Goal: Task Accomplishment & Management: Manage account settings

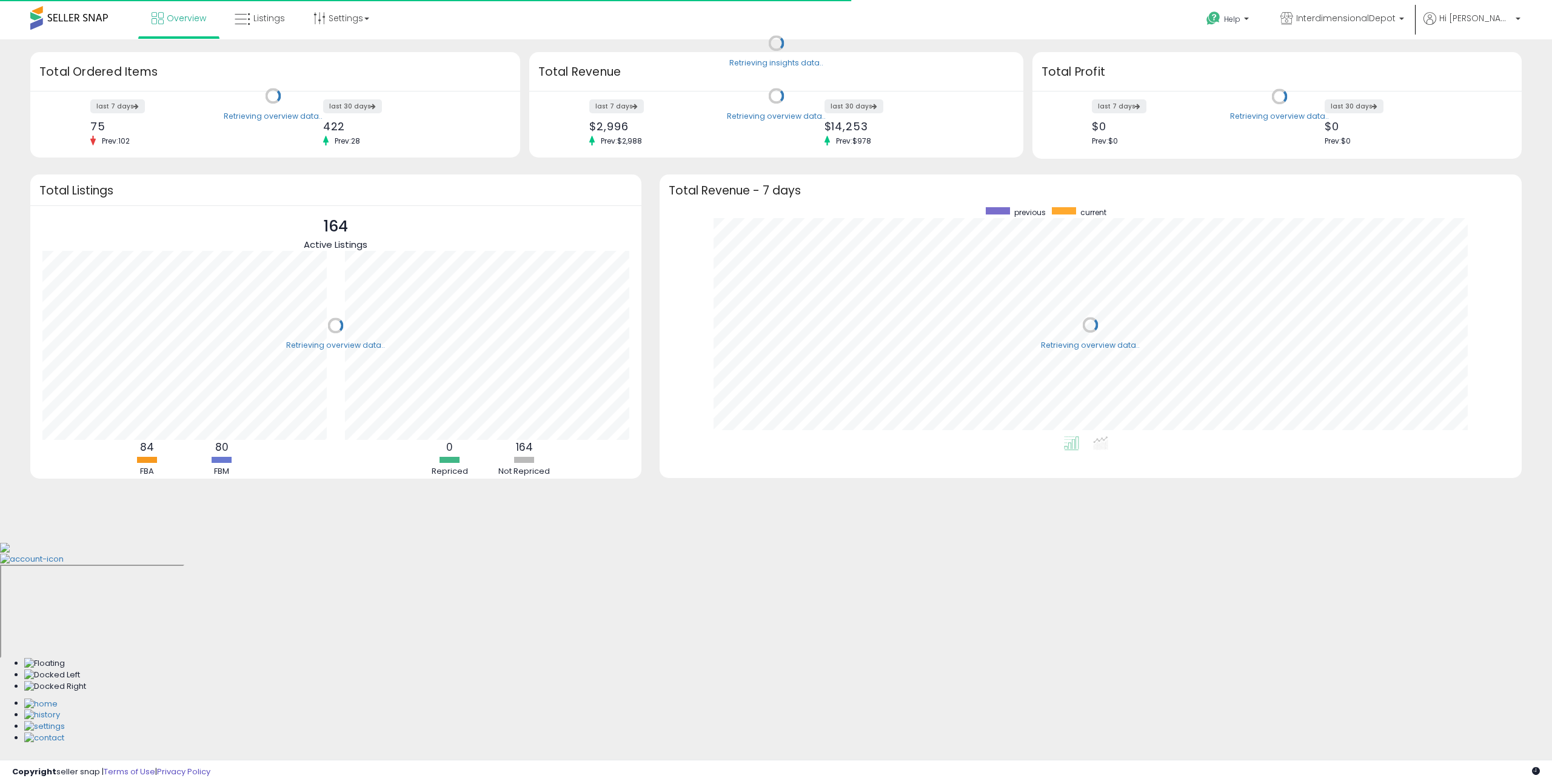
scroll to position [229, 837]
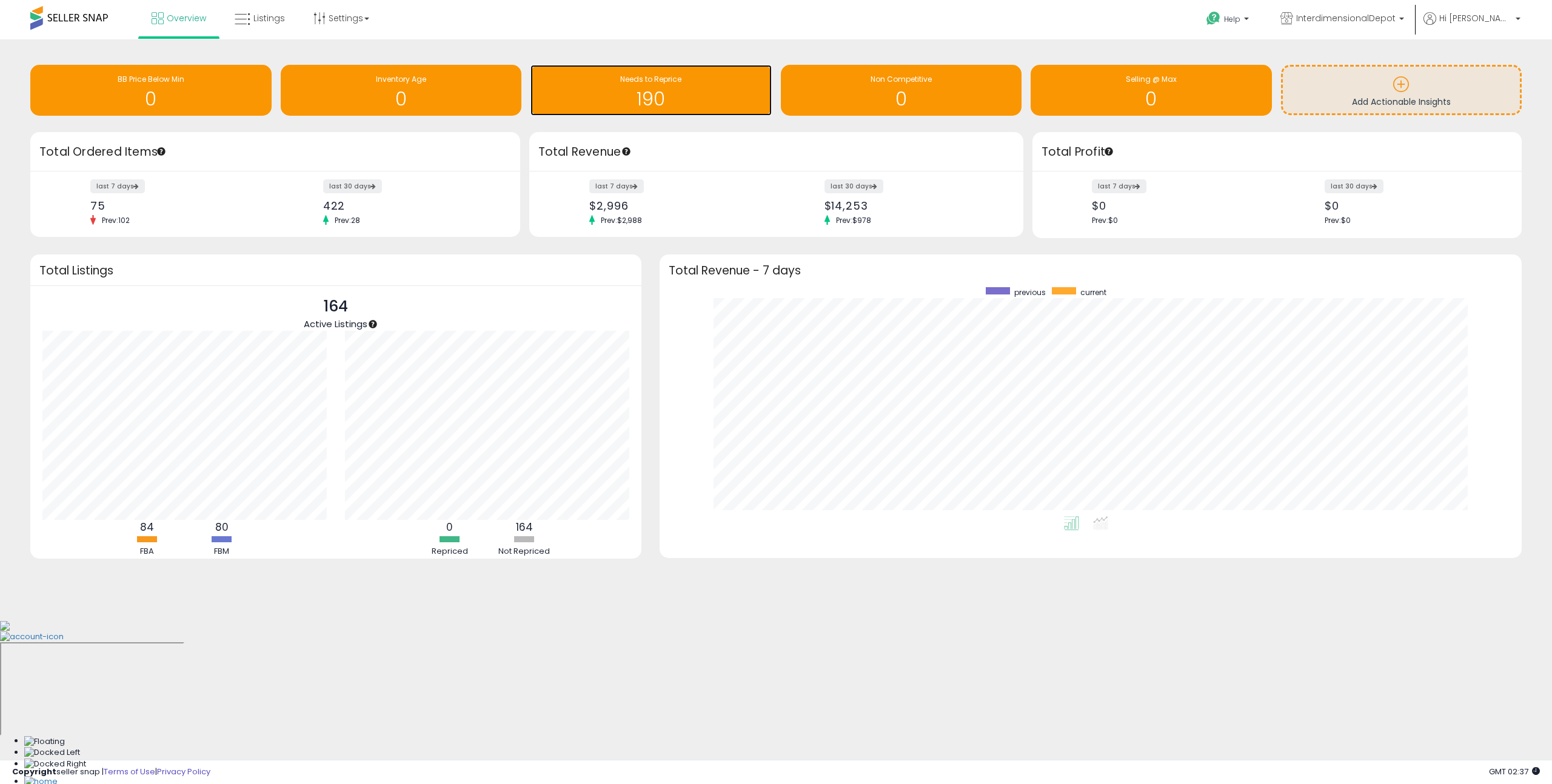
click at [652, 89] on h1 "190" at bounding box center [651, 99] width 230 height 20
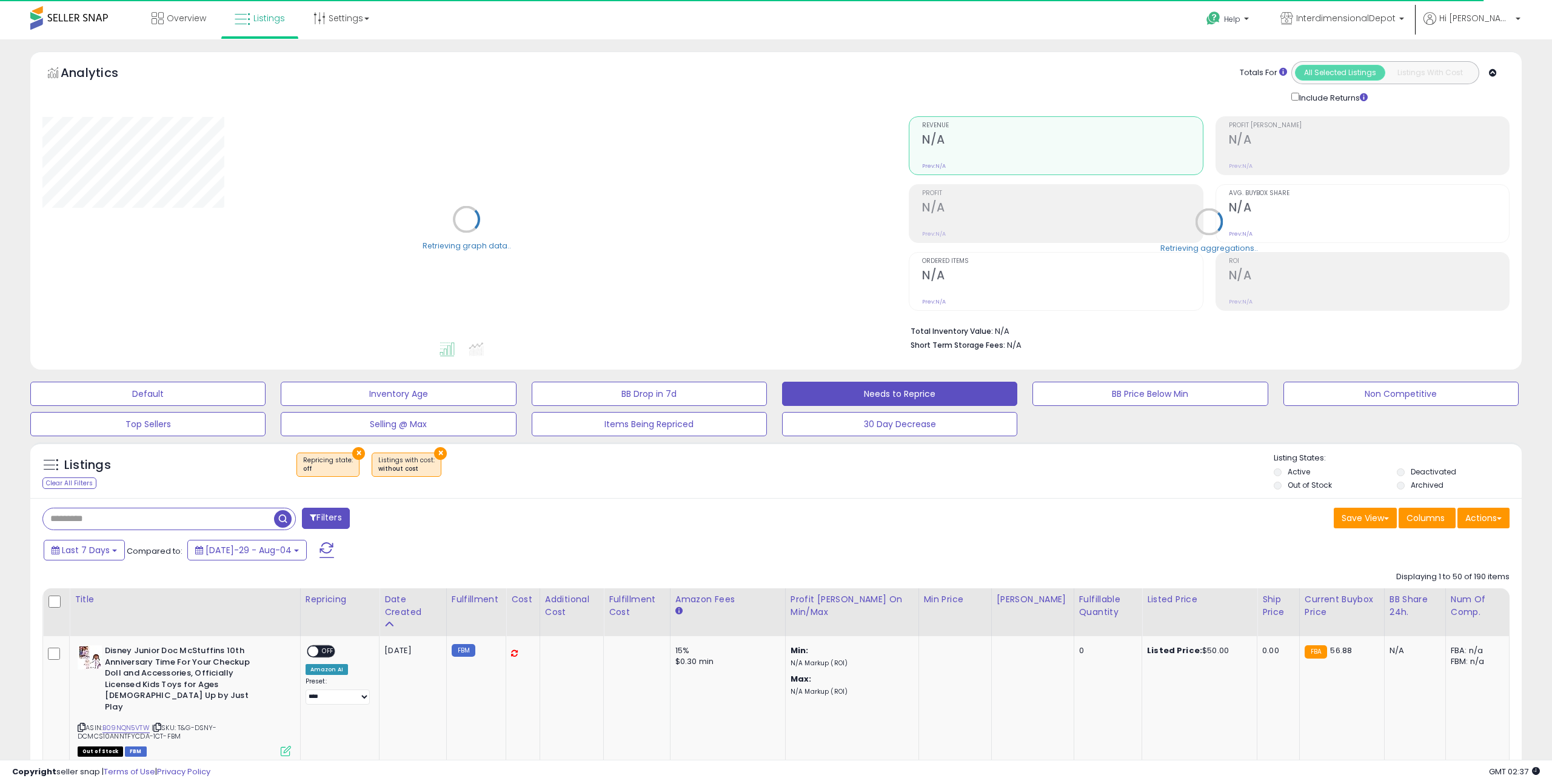
select select "**"
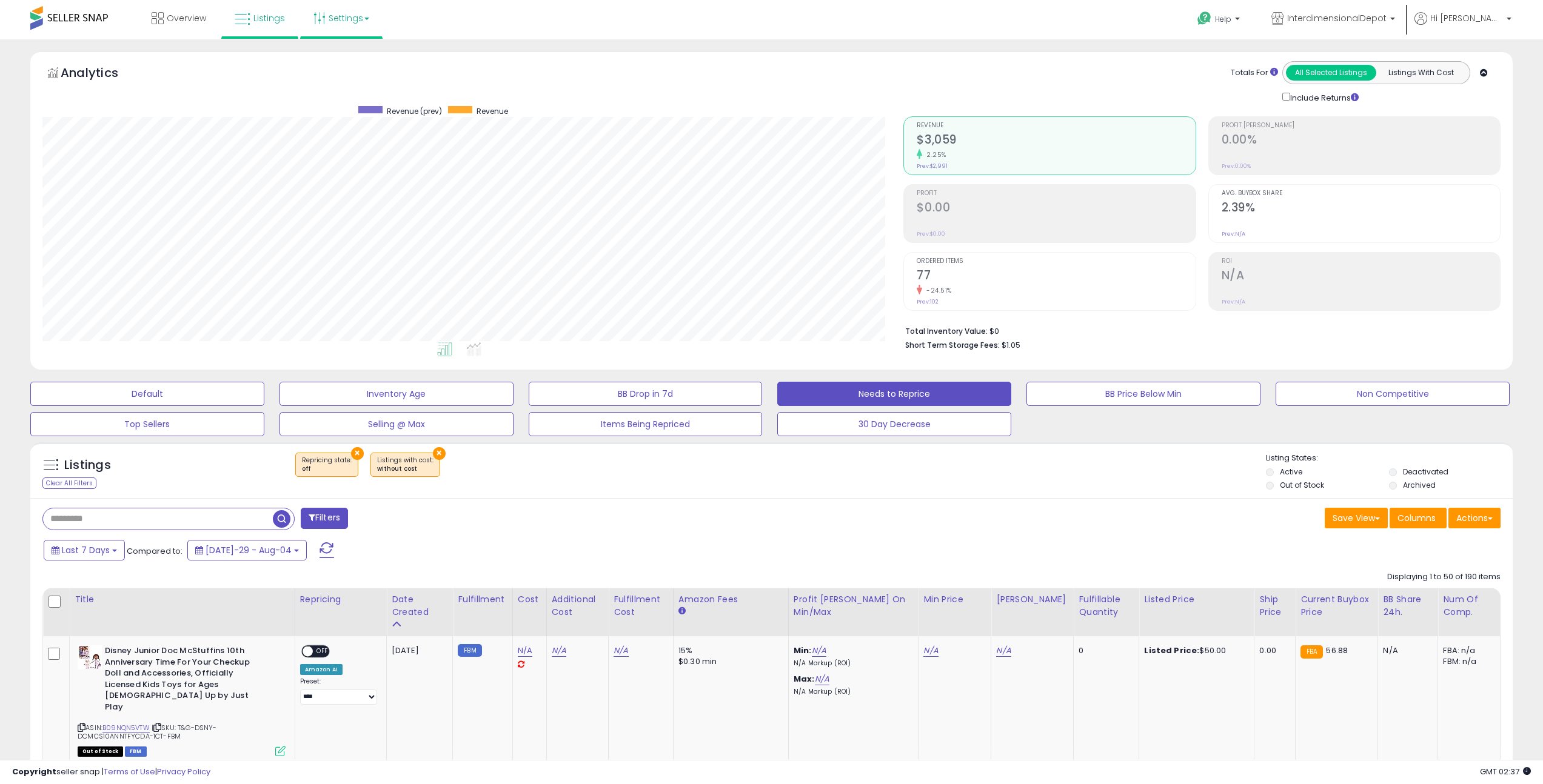
click at [331, 21] on link "Settings" at bounding box center [341, 18] width 74 height 36
click at [340, 64] on link "Store settings" at bounding box center [342, 62] width 55 height 12
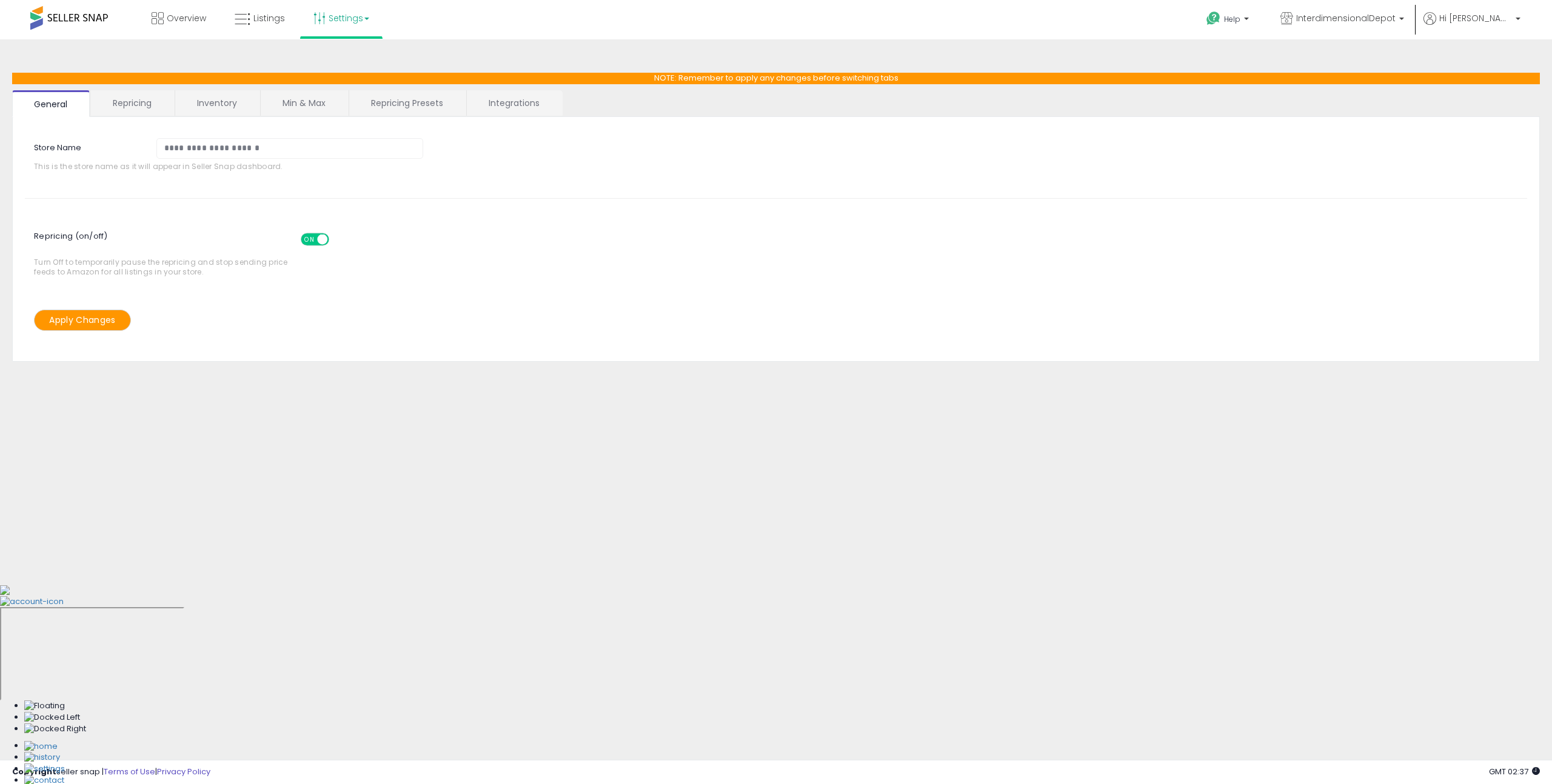
click at [203, 106] on link "Inventory" at bounding box center [218, 103] width 84 height 26
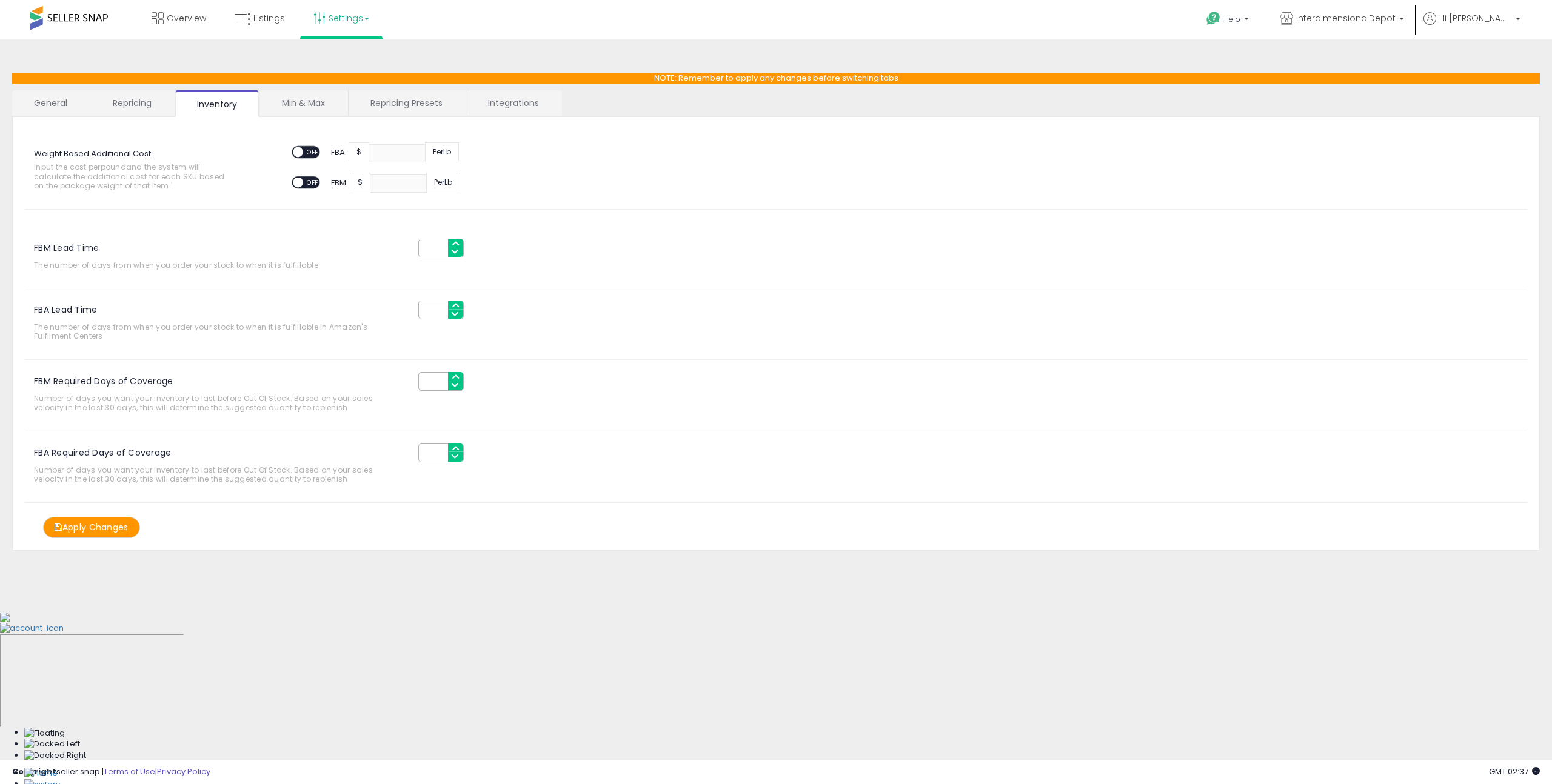
click at [67, 104] on link "General" at bounding box center [51, 103] width 78 height 26
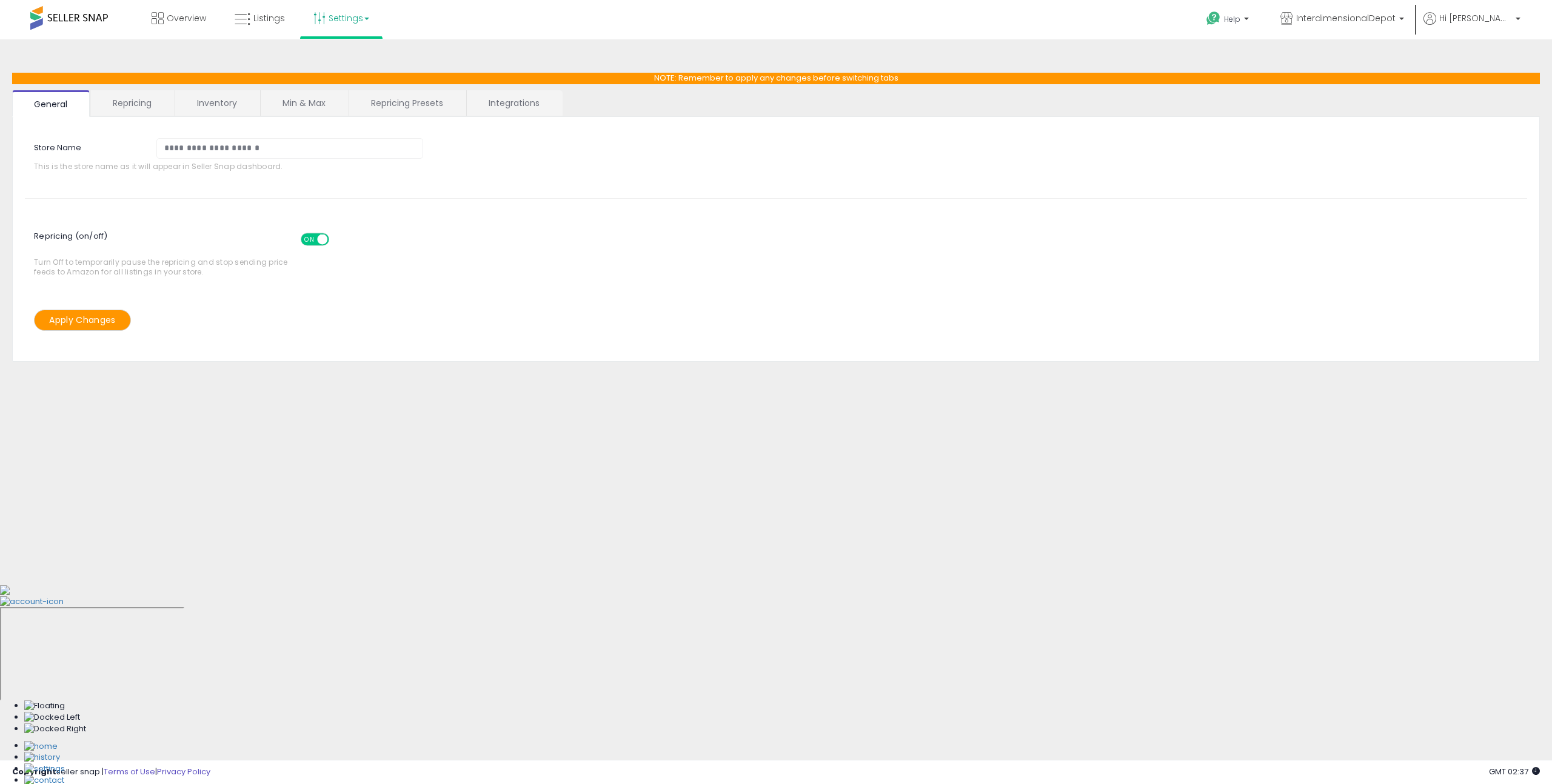
click at [118, 106] on link "Repricing" at bounding box center [132, 103] width 83 height 26
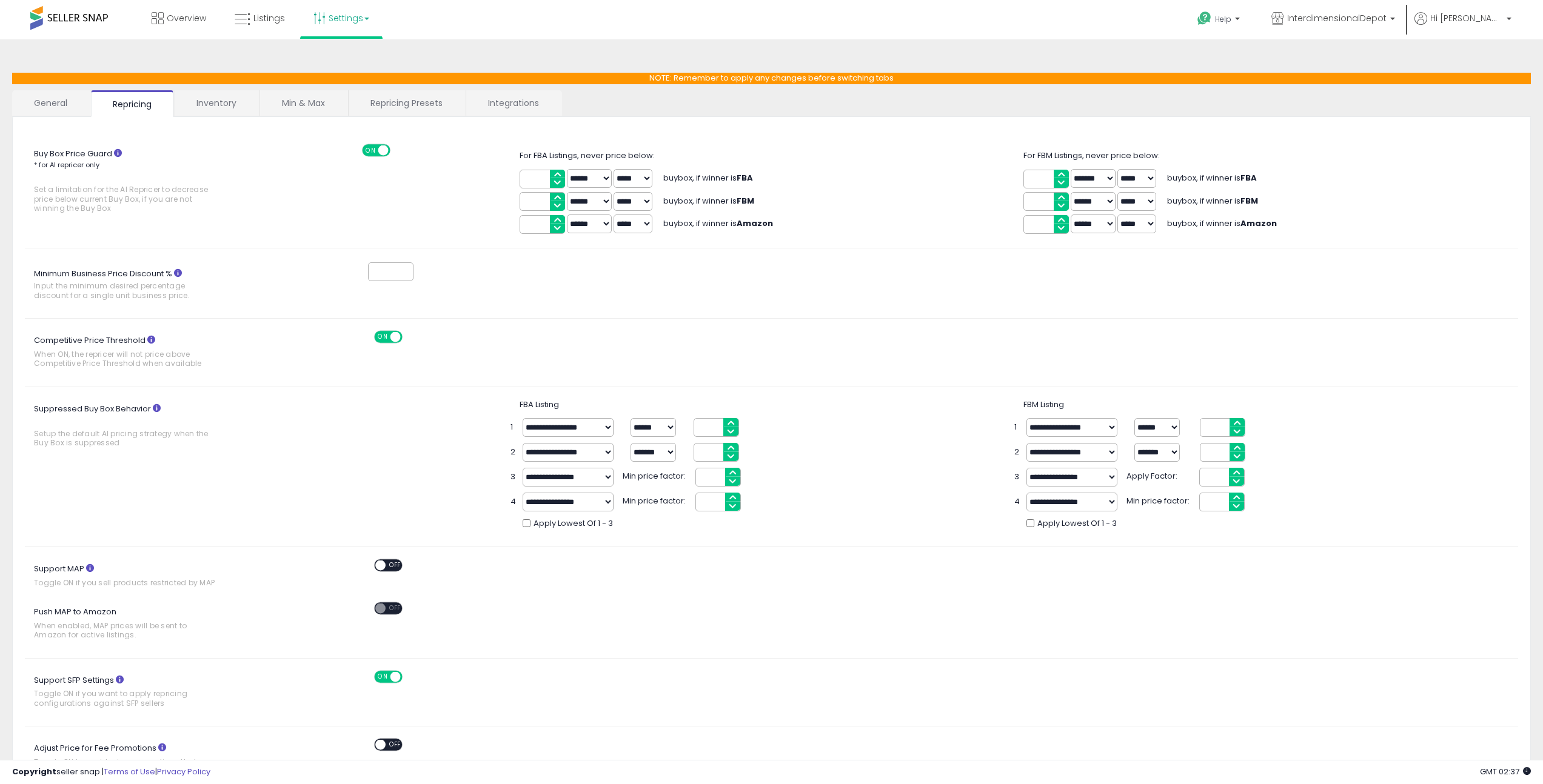
click at [518, 107] on link "Integrations" at bounding box center [513, 103] width 95 height 26
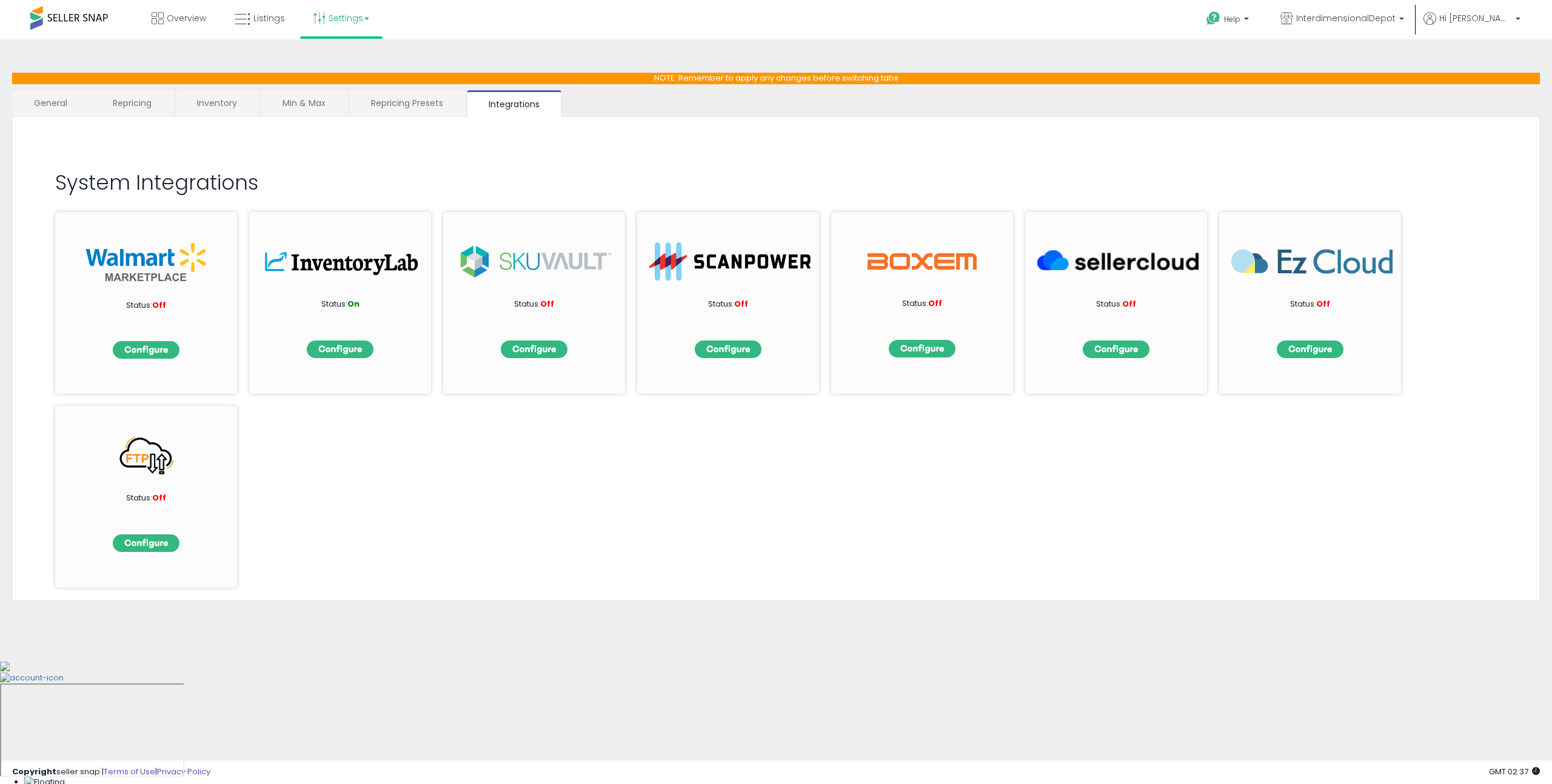
click at [359, 268] on img at bounding box center [342, 261] width 162 height 38
click at [335, 351] on img at bounding box center [339, 349] width 67 height 18
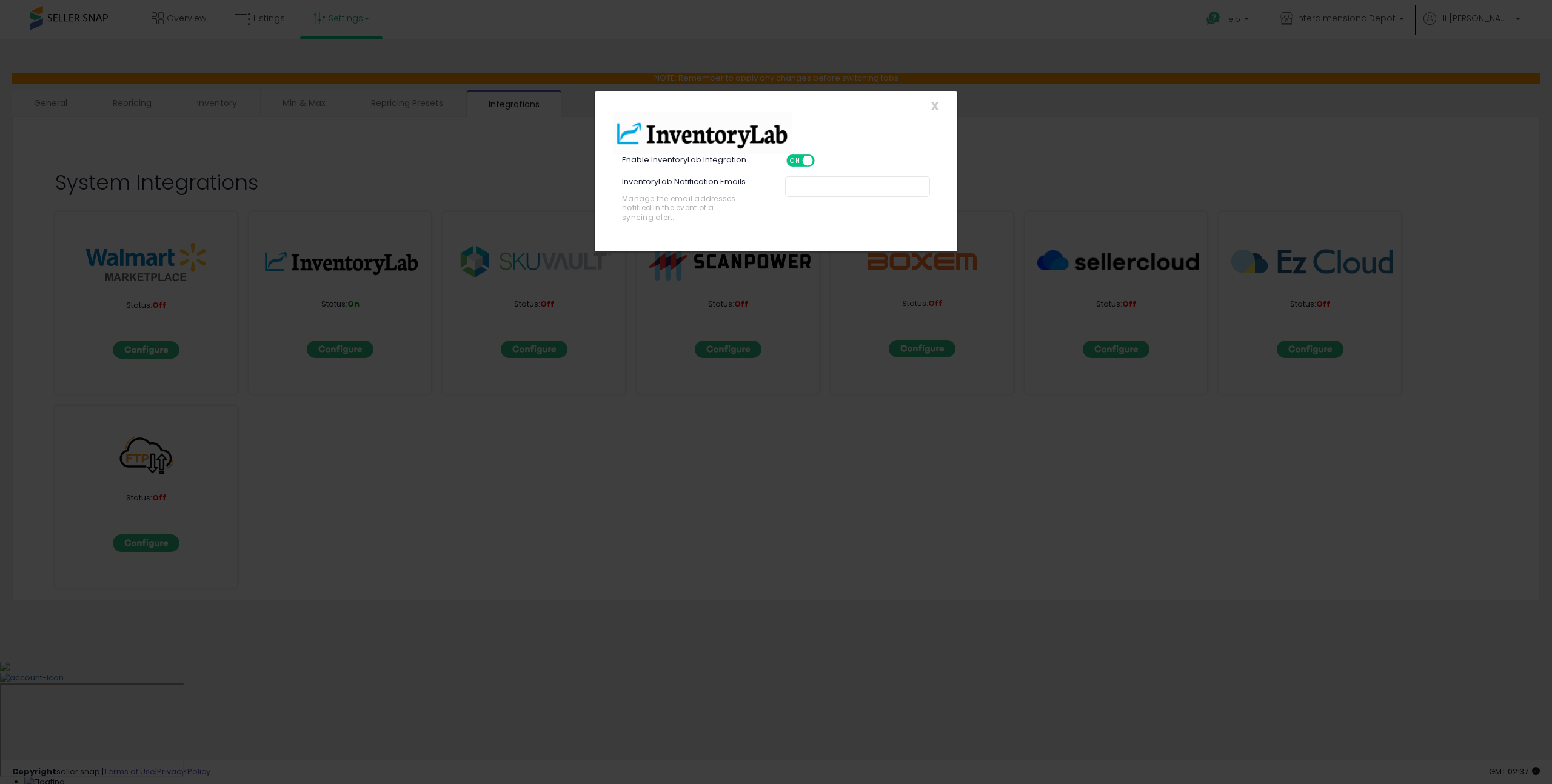
click at [676, 191] on div "InventoryLab Notification Emails Manage the email addresses notified in the eve…" at bounding box center [694, 206] width 163 height 61
drag, startPoint x: 677, startPoint y: 177, endPoint x: 774, endPoint y: 190, distance: 97.9
click at [774, 190] on div "InventoryLab Notification Emails Manage the email addresses notified in the eve…" at bounding box center [694, 206] width 163 height 61
click at [684, 166] on div "Enable InventoryLab Integration" at bounding box center [694, 162] width 163 height 15
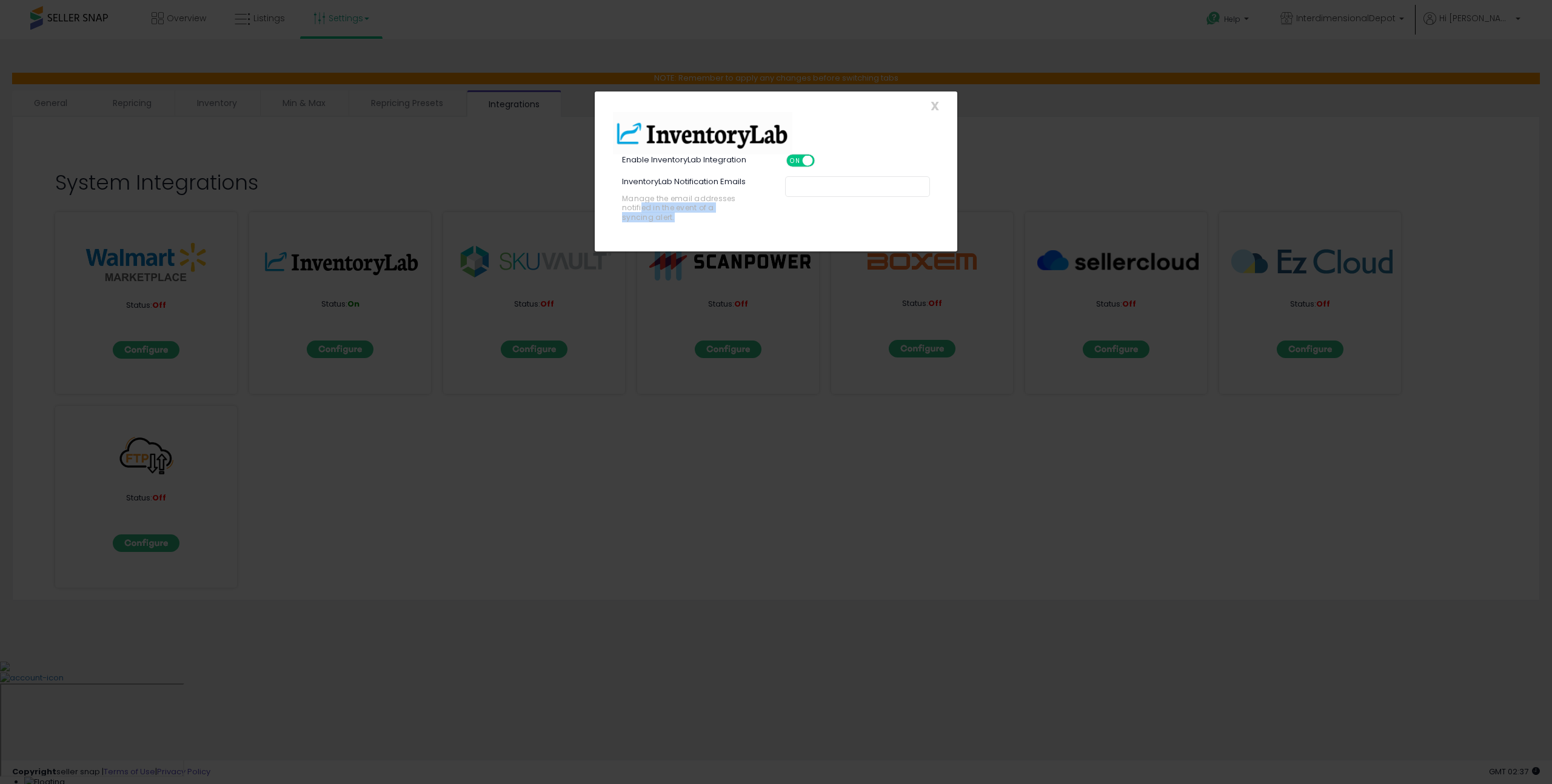
drag, startPoint x: 640, startPoint y: 205, endPoint x: 752, endPoint y: 215, distance: 112.4
click at [747, 215] on div "Manage the email addresses notified in the event of a syncing alert." at bounding box center [694, 207] width 145 height 28
click at [757, 215] on div "Manage the email addresses notified in the event of a syncing alert." at bounding box center [694, 207] width 145 height 28
click at [931, 105] on span "X" at bounding box center [934, 106] width 9 height 17
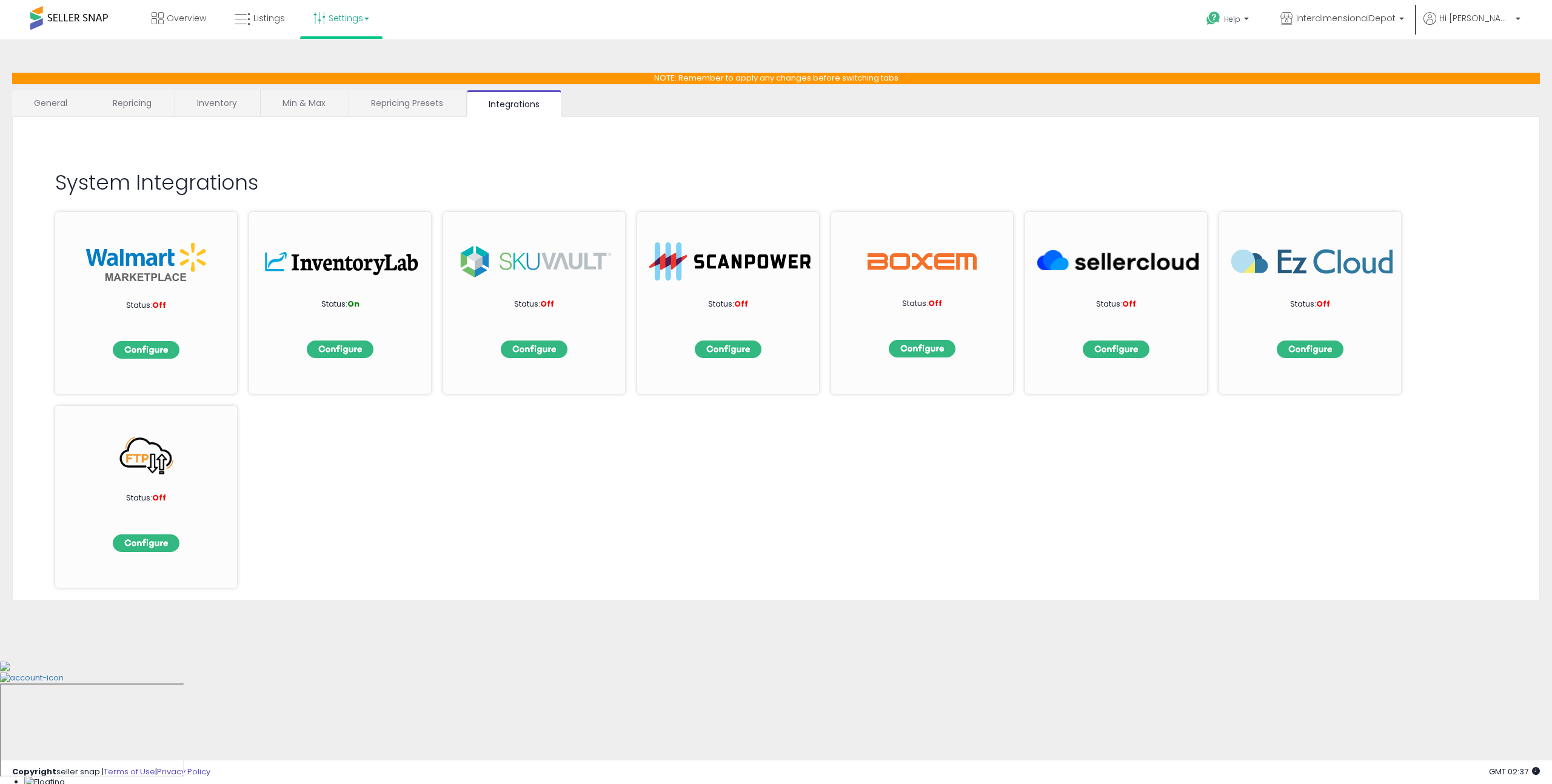
click at [417, 102] on link "Repricing Presets" at bounding box center [407, 103] width 116 height 26
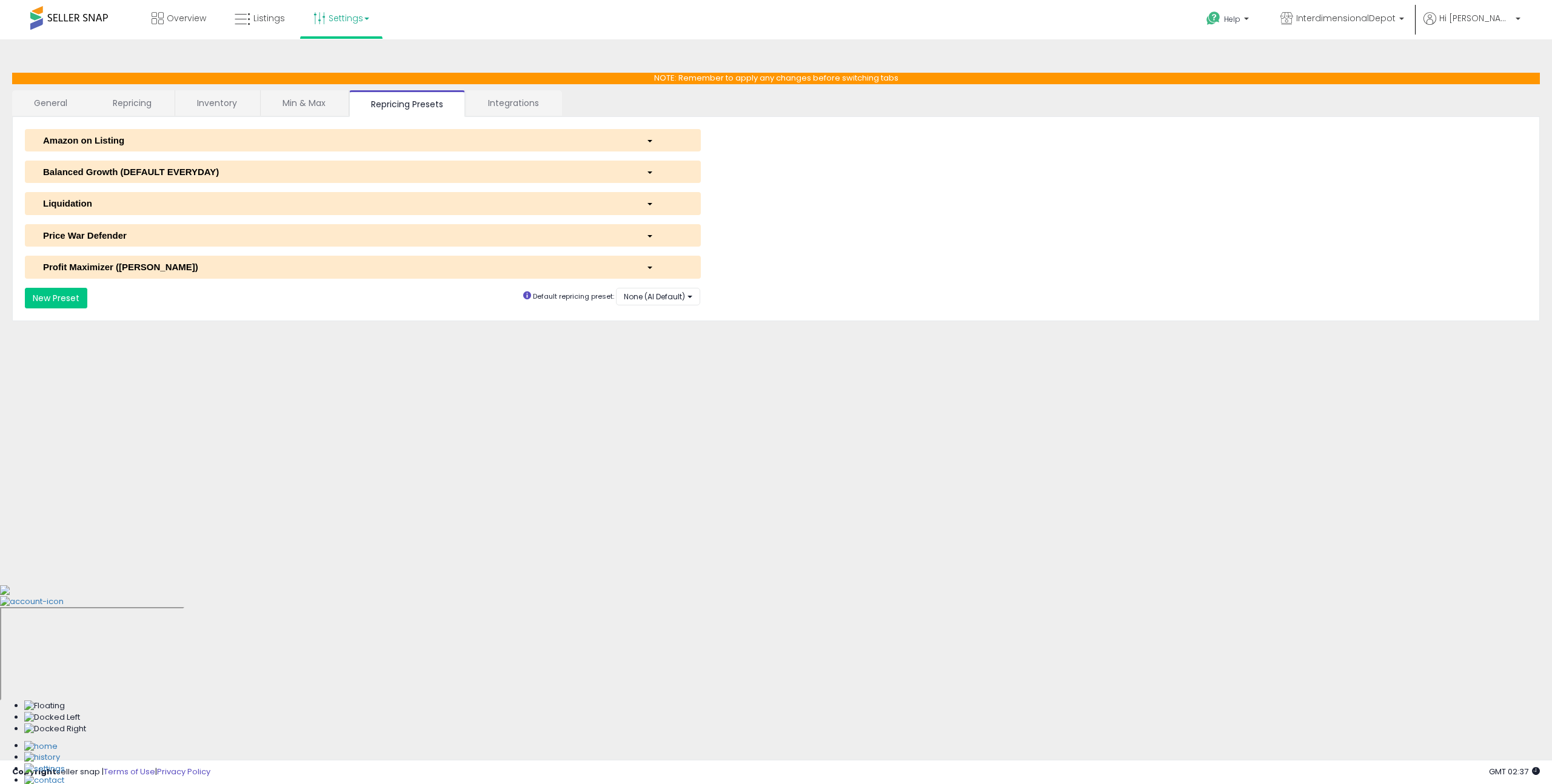
click at [132, 139] on div "Amazon on Listing" at bounding box center [335, 140] width 603 height 13
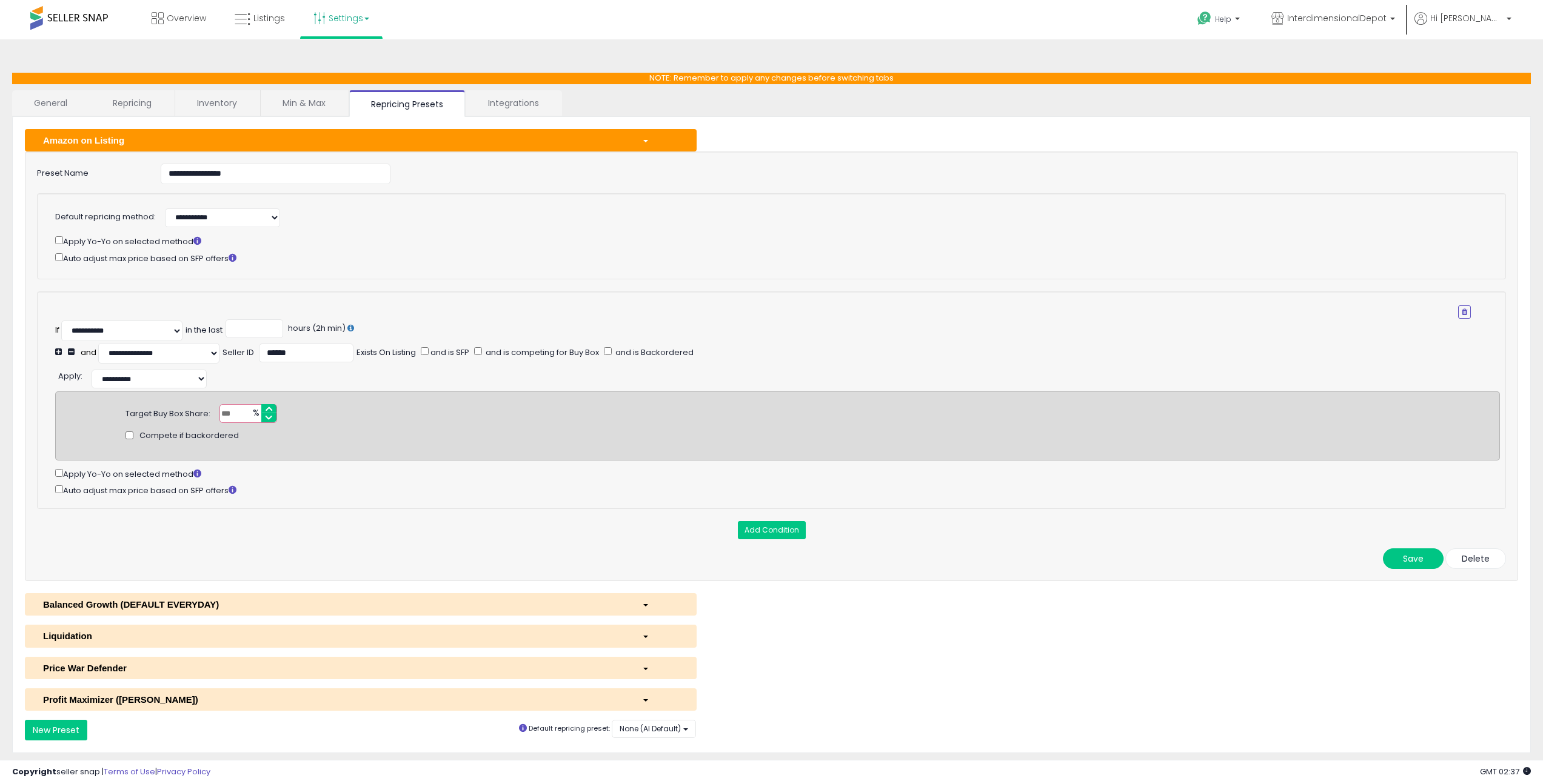
click at [132, 137] on div "Amazon on Listing" at bounding box center [333, 140] width 599 height 13
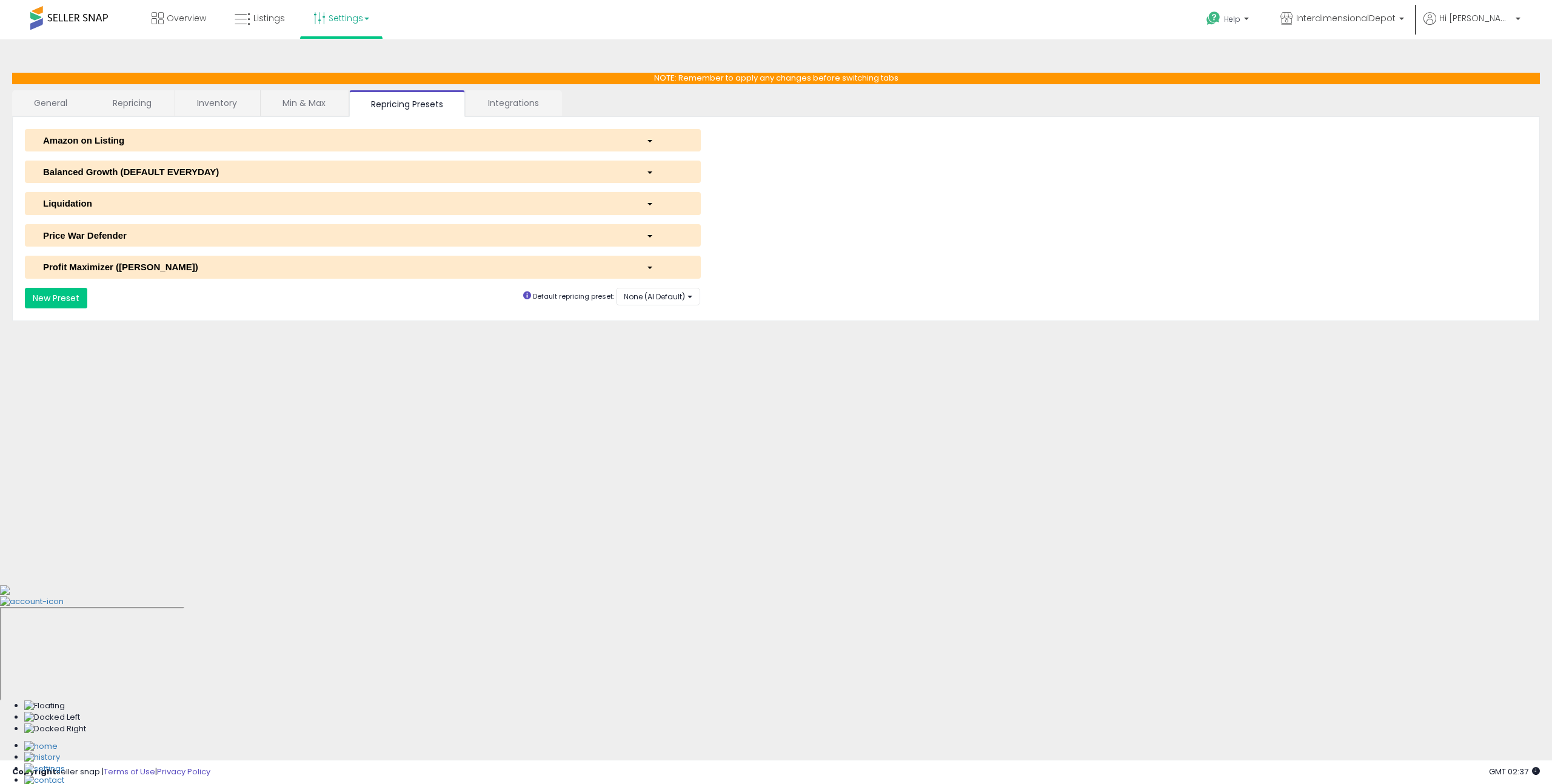
click at [304, 117] on div "**********" at bounding box center [776, 218] width 1527 height 204
click at [305, 106] on link "Min & Max" at bounding box center [303, 103] width 87 height 26
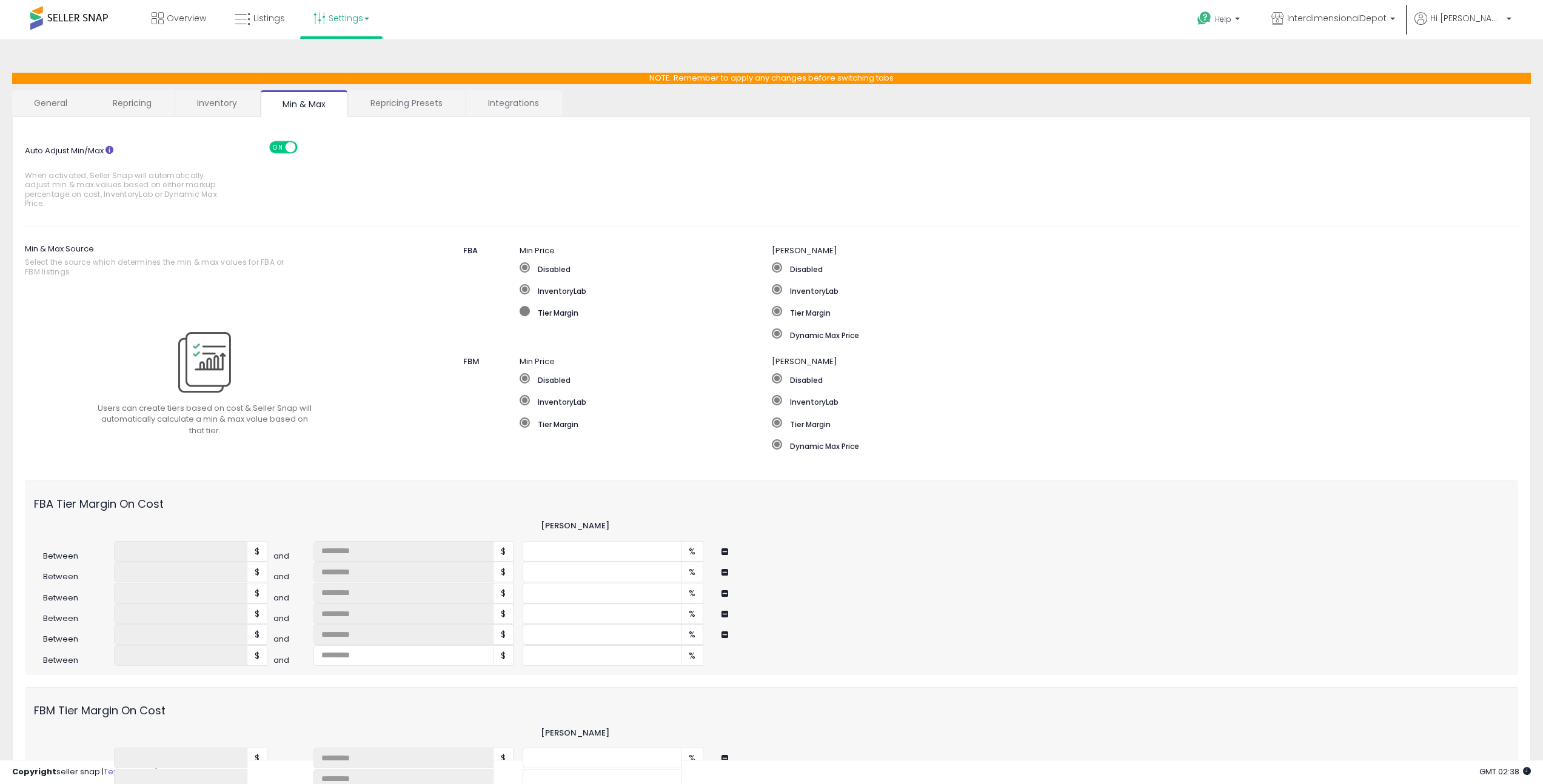
click at [542, 309] on label "Tier Margin" at bounding box center [645, 312] width 253 height 12
click at [565, 424] on label "Tier Margin" at bounding box center [645, 423] width 253 height 12
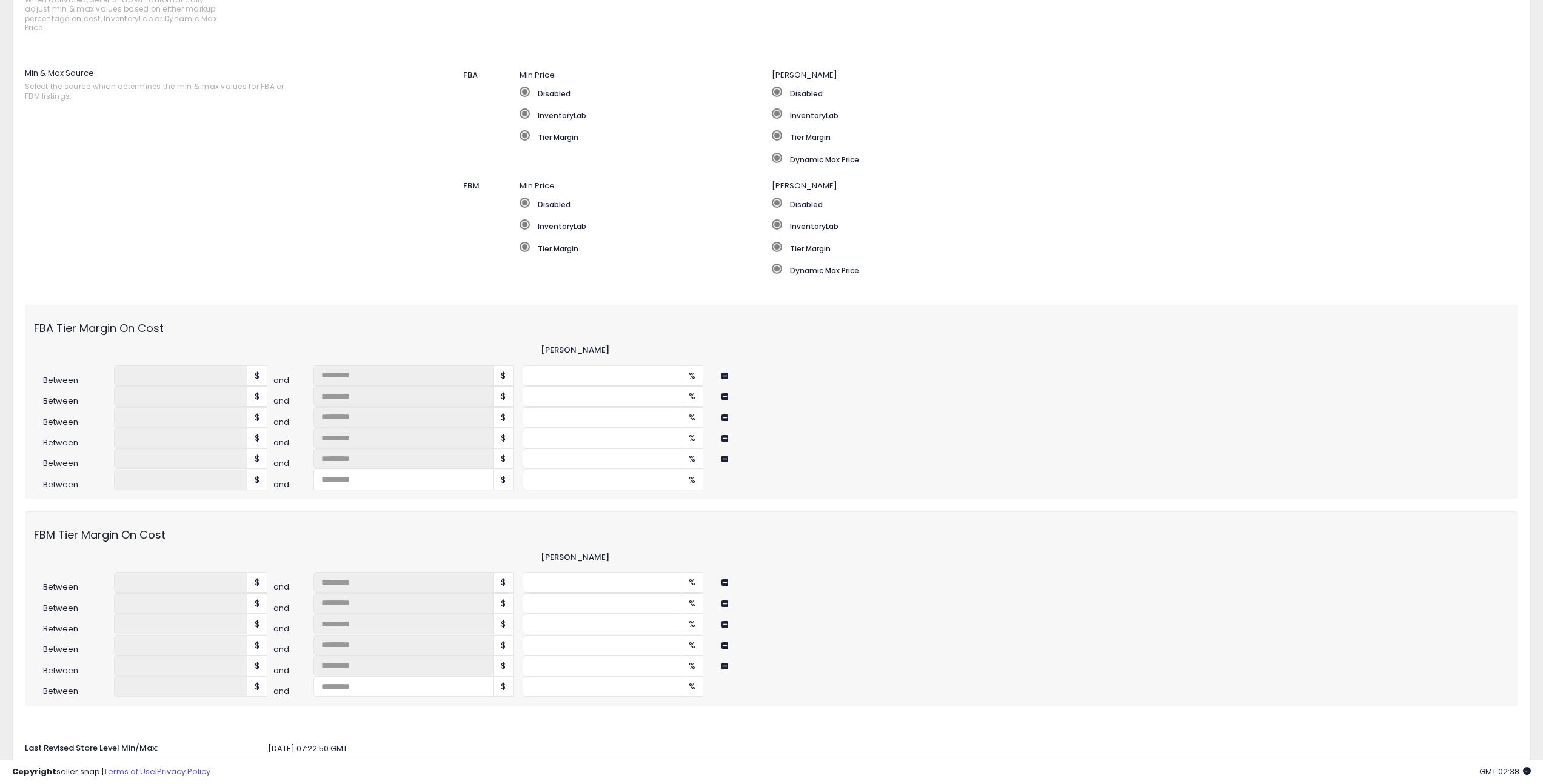
click at [949, 482] on div "** %" at bounding box center [896, 480] width 747 height 21
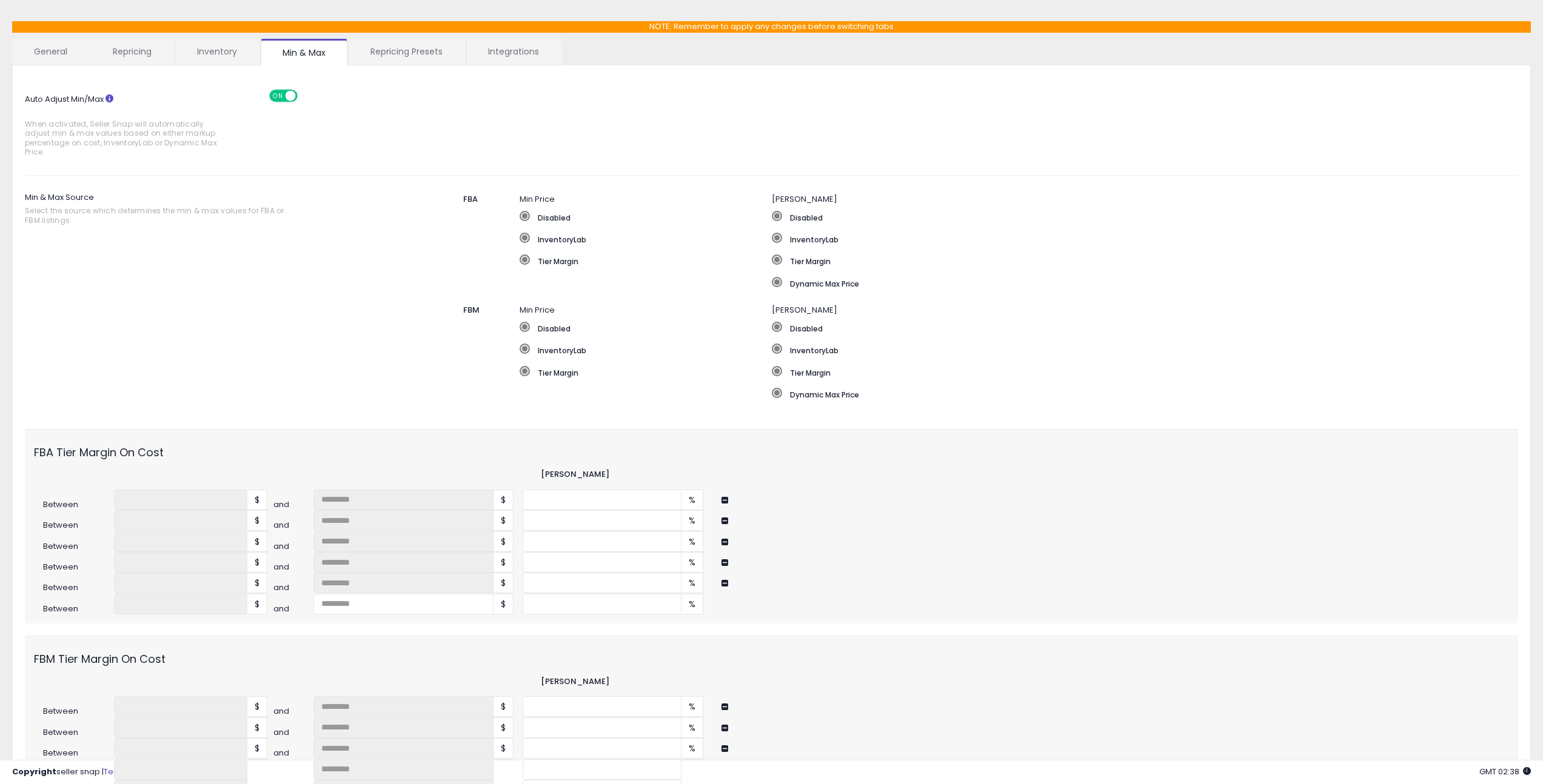
click at [47, 48] on link "General" at bounding box center [51, 52] width 78 height 26
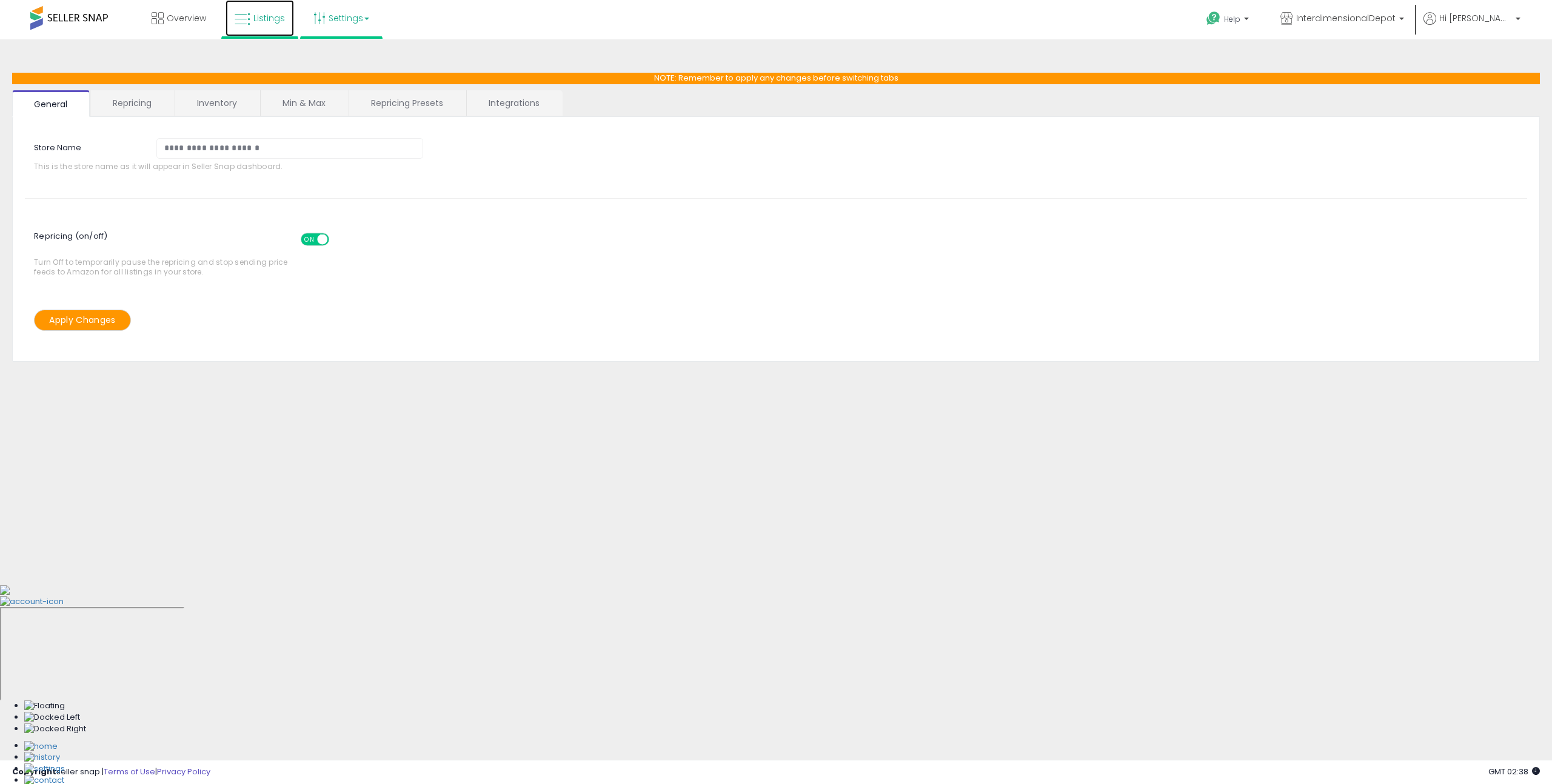
click at [258, 10] on link "Listings" at bounding box center [259, 18] width 69 height 36
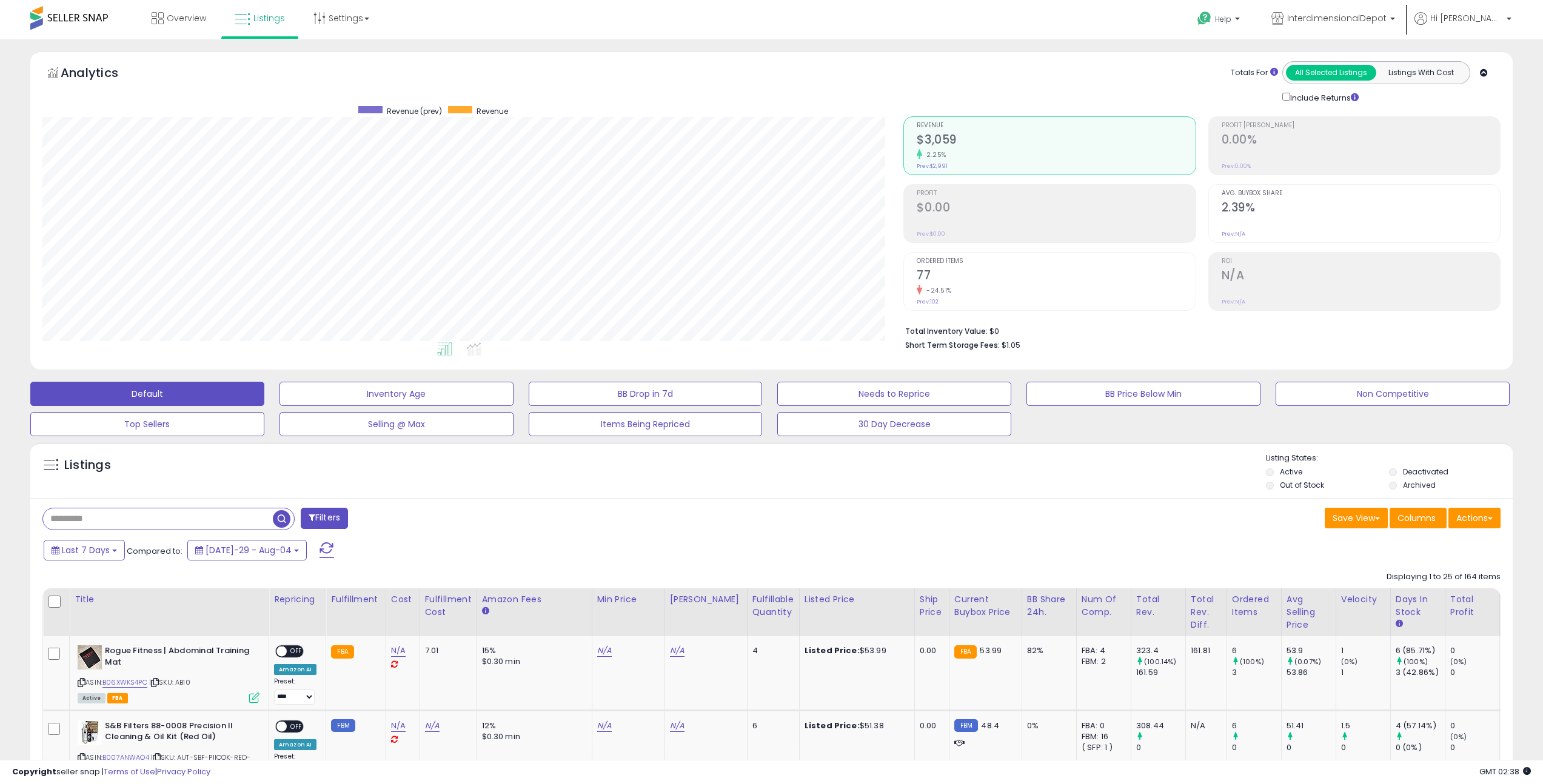
scroll to position [256, 0]
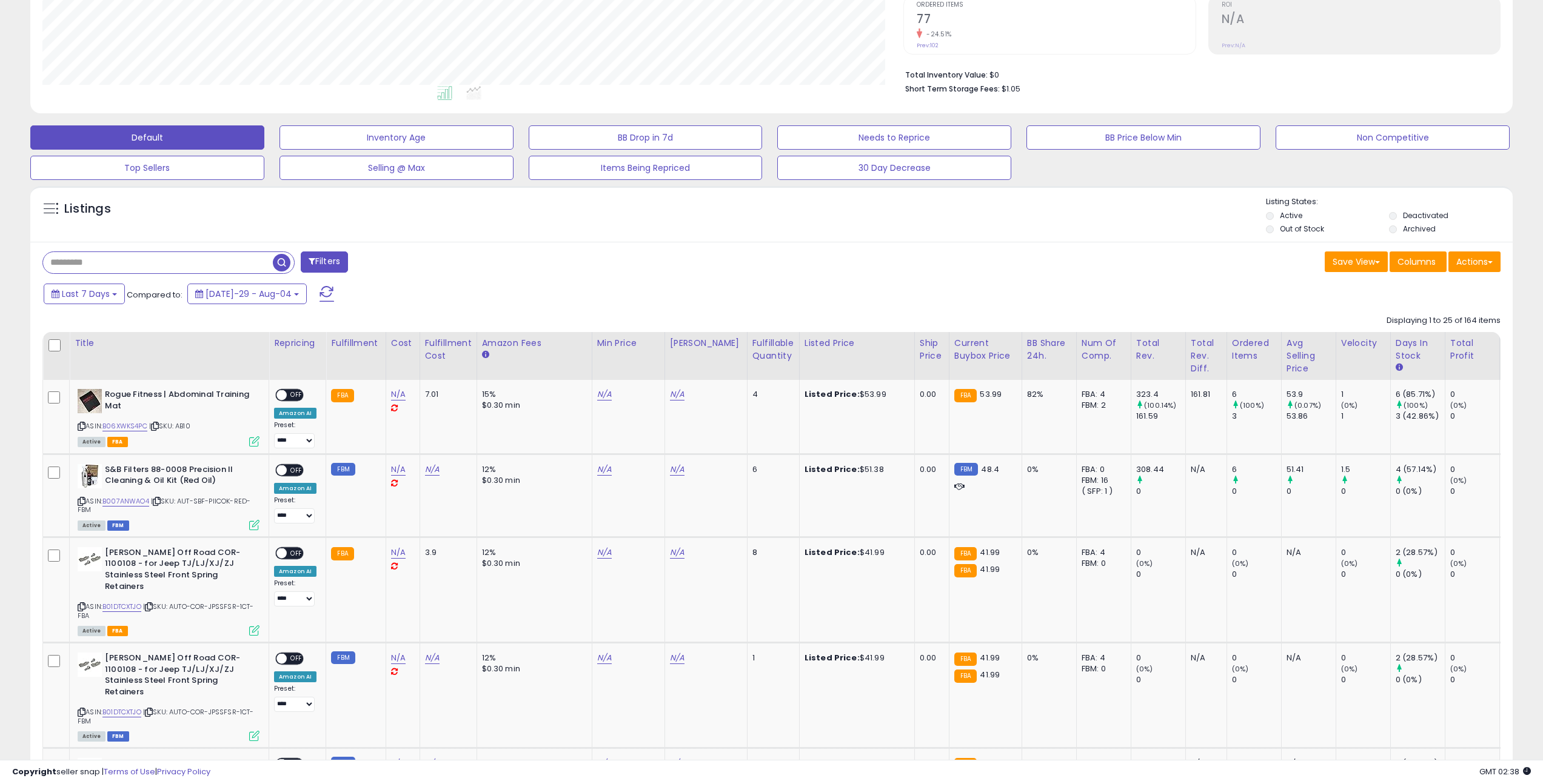
click at [538, 272] on div "Filters" at bounding box center [402, 263] width 739 height 24
click at [391, 407] on icon at bounding box center [394, 408] width 7 height 8
click at [287, 396] on span "OFF" at bounding box center [295, 395] width 19 height 10
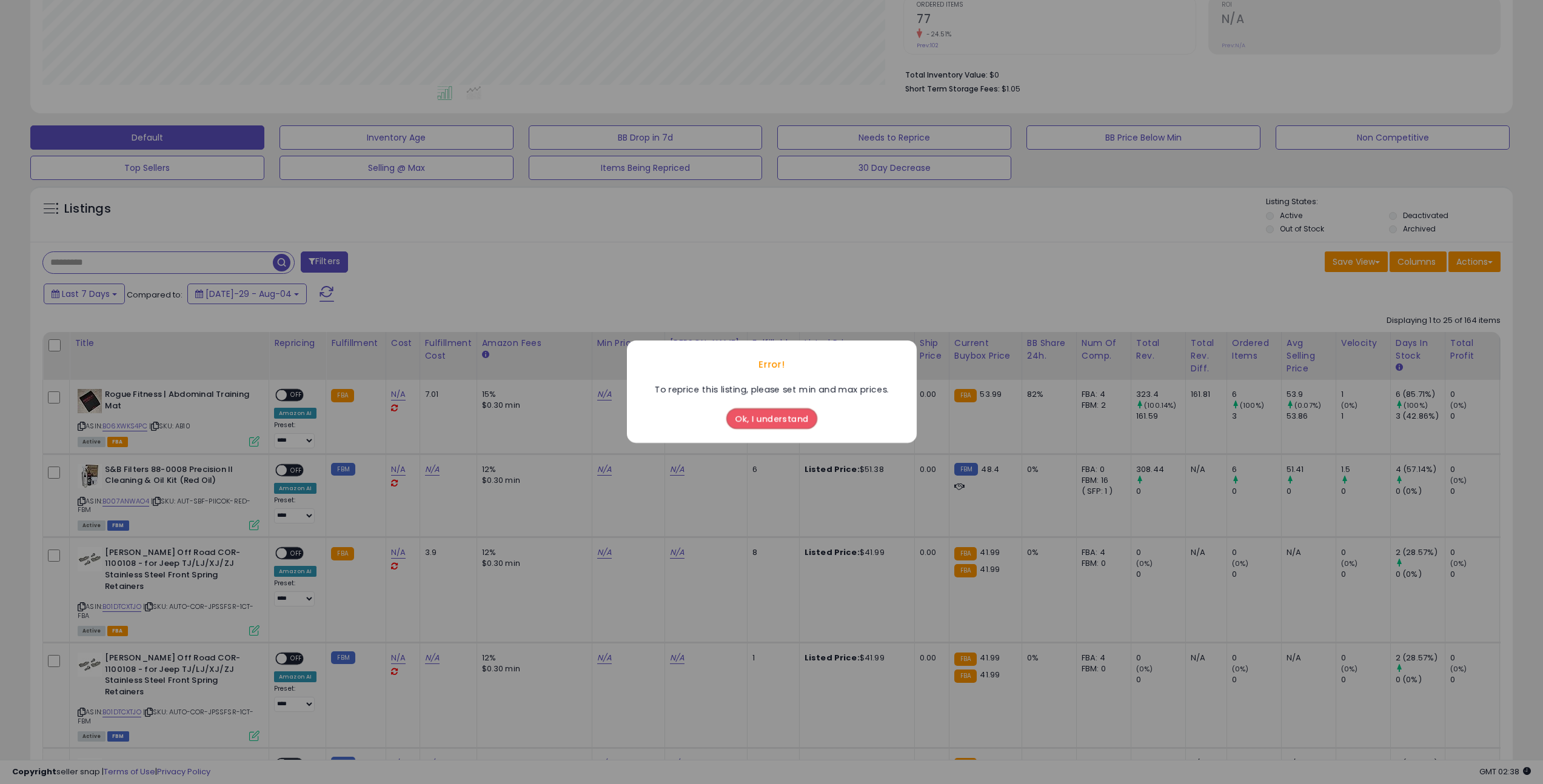
click at [774, 424] on button "Ok, I understand" at bounding box center [772, 419] width 91 height 21
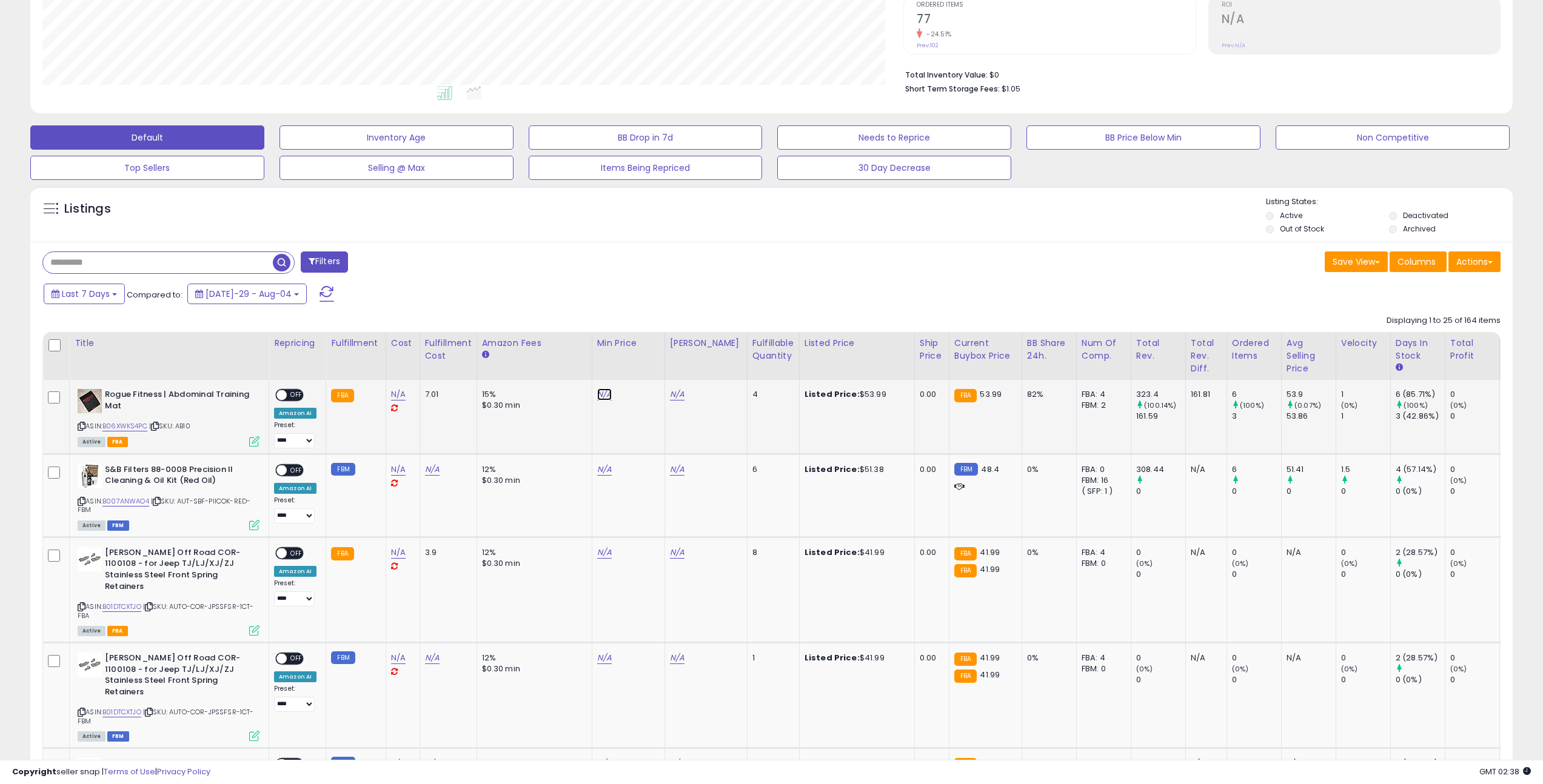
click at [600, 396] on link "N/A" at bounding box center [604, 394] width 15 height 12
click at [668, 304] on div "Last 7 Days Compared to: [DATE]-29 - Aug-04" at bounding box center [588, 294] width 1094 height 27
click at [669, 352] on icon "button" at bounding box center [665, 350] width 7 height 7
